Goal: Contribute content: Add original content to the website for others to see

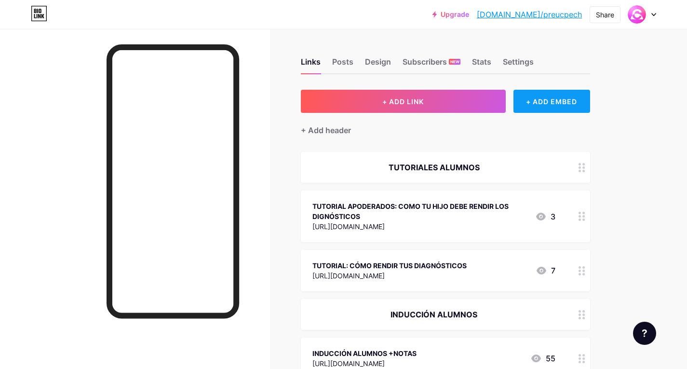
click at [559, 102] on div "+ ADD EMBED" at bounding box center [552, 101] width 77 height 23
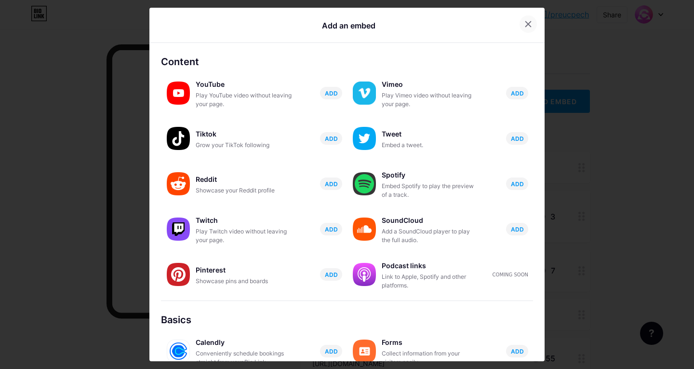
click at [520, 18] on div at bounding box center [528, 23] width 17 height 17
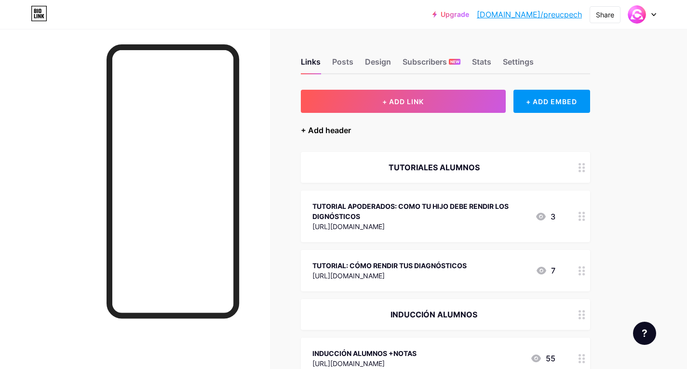
click at [338, 130] on div "+ Add header" at bounding box center [326, 130] width 50 height 12
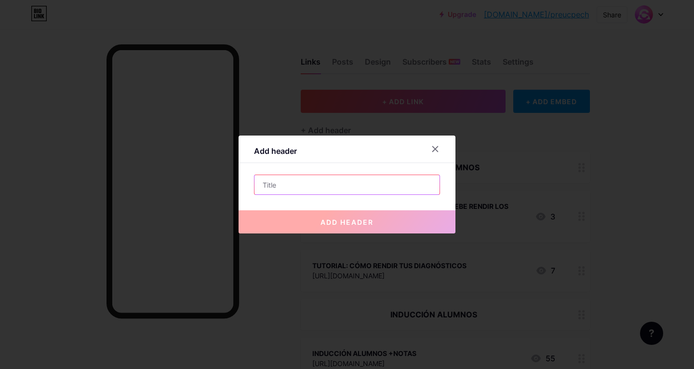
click at [320, 178] on input "text" at bounding box center [347, 184] width 185 height 19
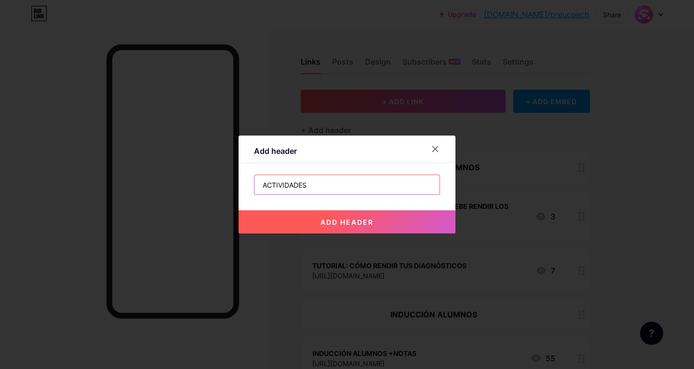
type input "ACTIVIDADES <3"
click at [351, 217] on button "add header" at bounding box center [347, 221] width 217 height 23
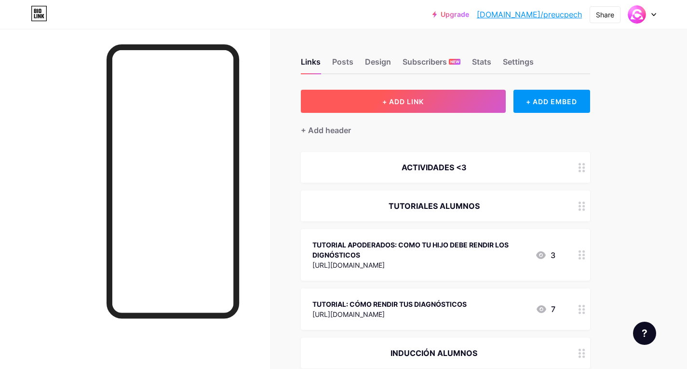
click at [353, 102] on button "+ ADD LINK" at bounding box center [403, 101] width 205 height 23
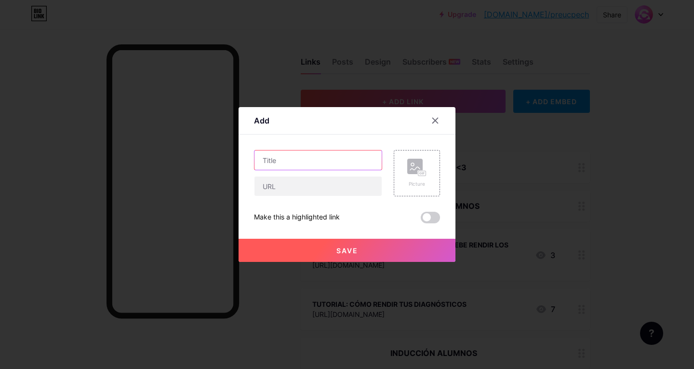
click at [329, 167] on input "text" at bounding box center [318, 159] width 127 height 19
type input "ENSAYO MÍDETE / [DATE]"
click at [309, 191] on input "text" at bounding box center [318, 185] width 127 height 19
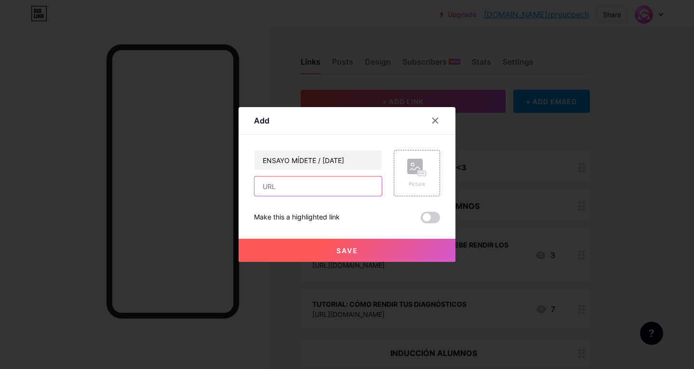
paste input "[URL][DOMAIN_NAME]"
type input "[URL][DOMAIN_NAME]"
click at [345, 253] on span "Save" at bounding box center [348, 250] width 22 height 8
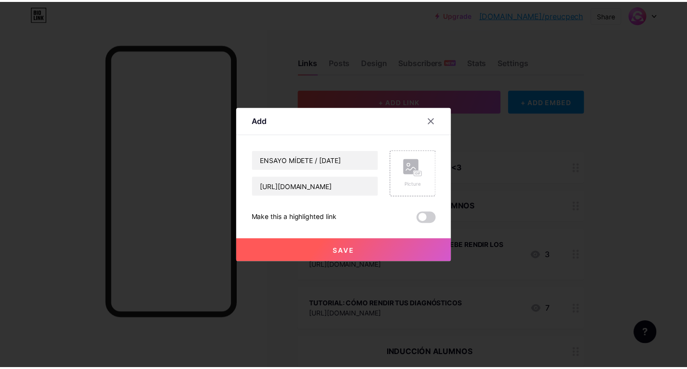
scroll to position [0, 0]
